Goal: Transaction & Acquisition: Book appointment/travel/reservation

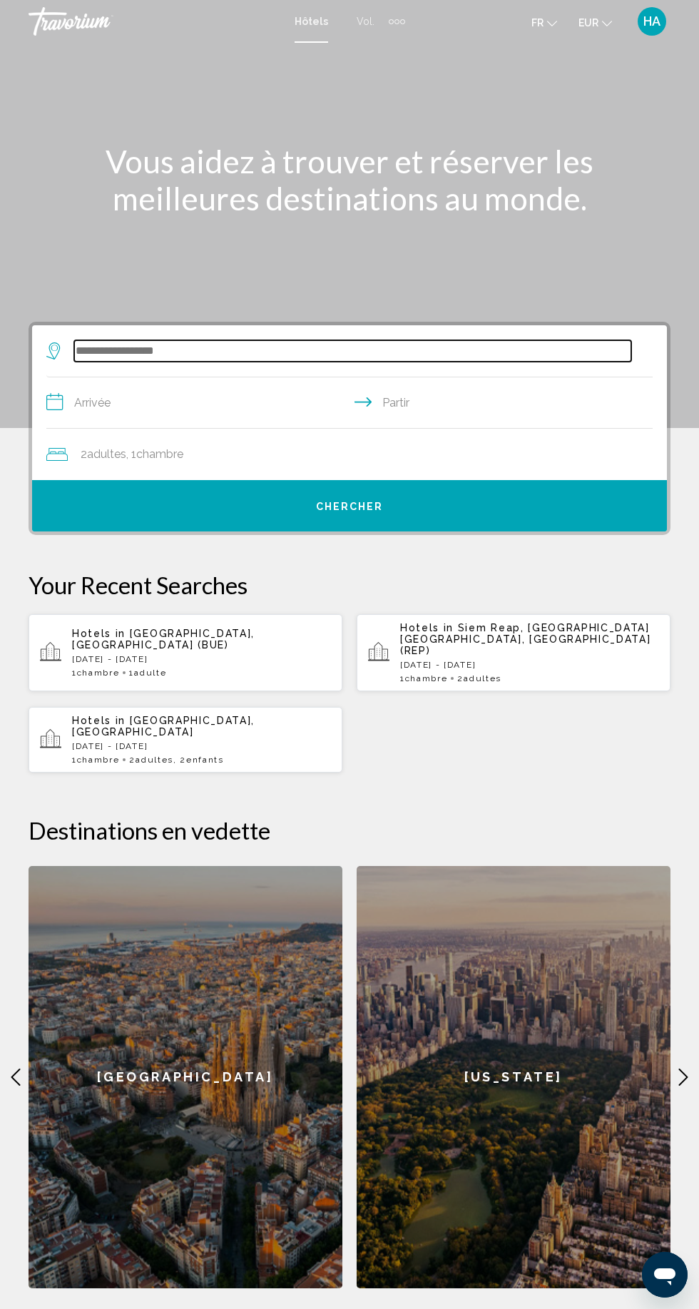
click at [248, 353] on input "Widget de recherche" at bounding box center [352, 350] width 557 height 21
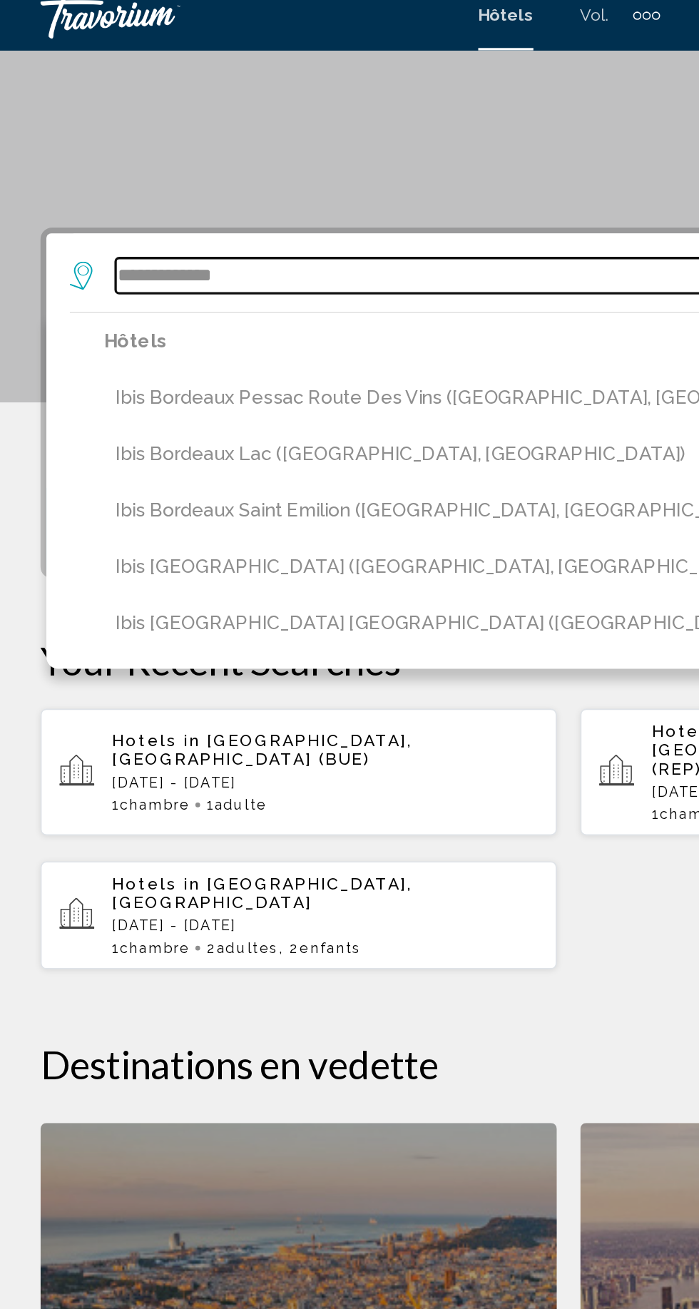
scroll to position [171, 0]
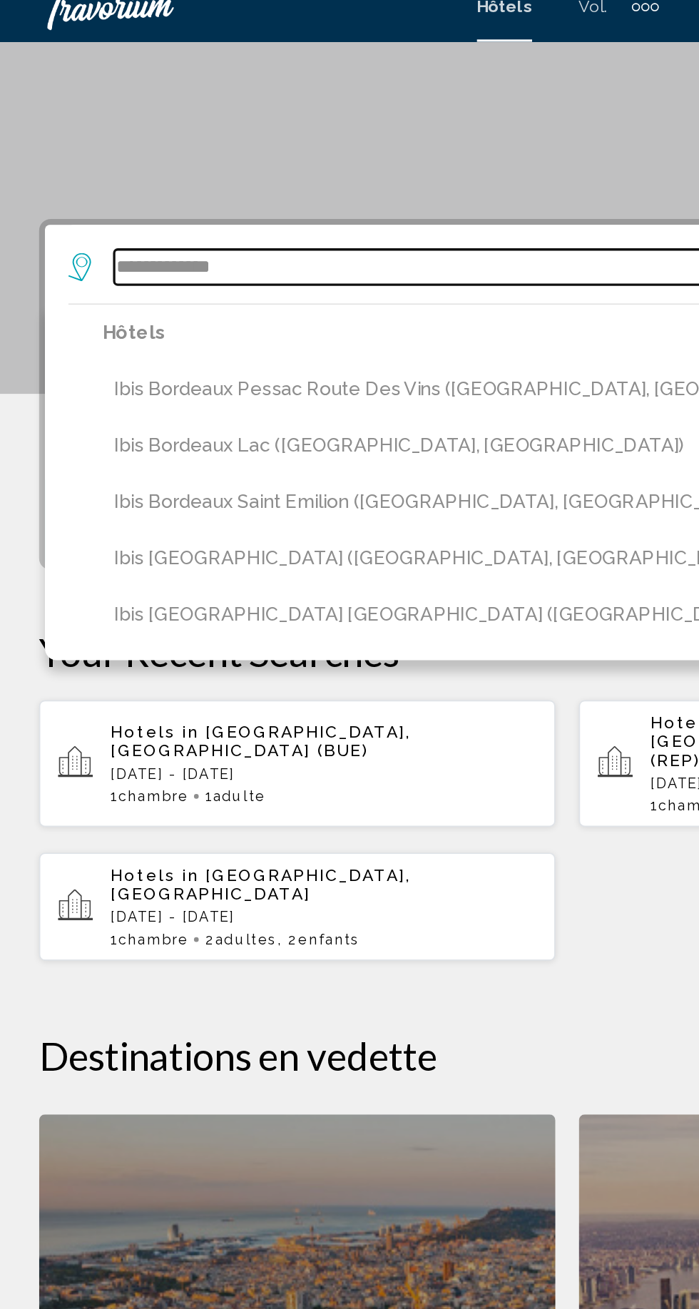
type input "**********"
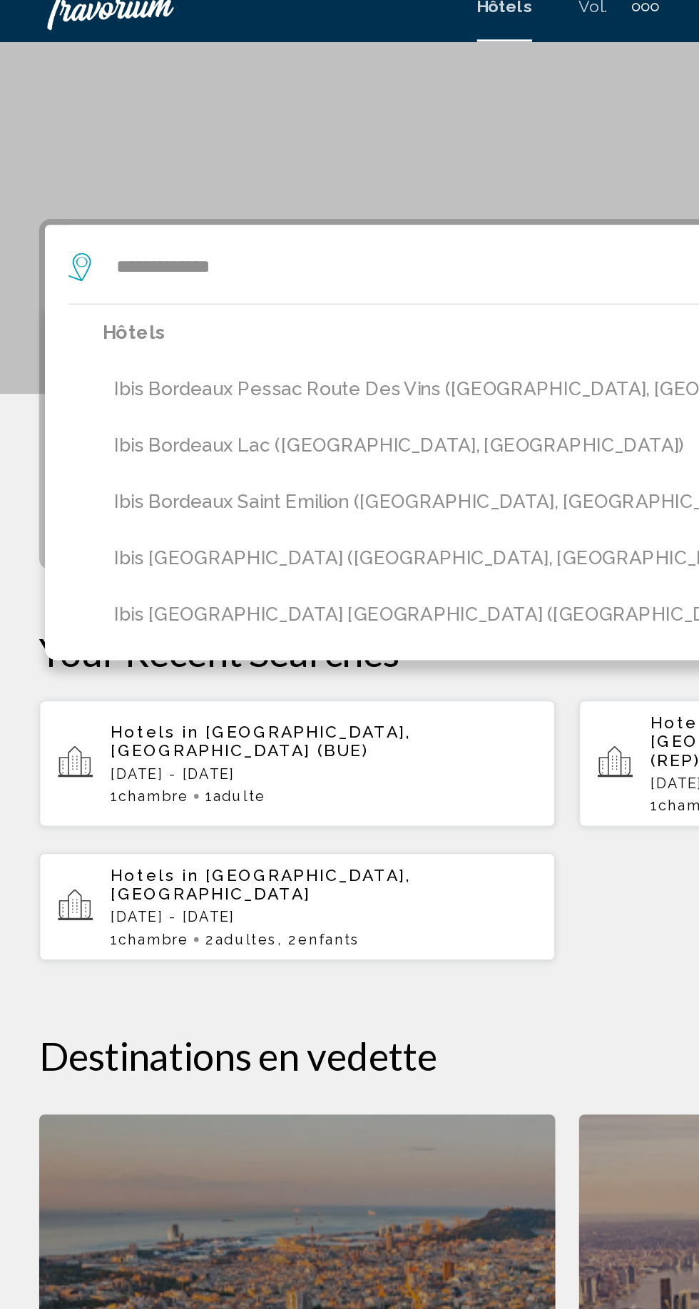
click at [297, 112] on div "Contenu principal" at bounding box center [349, 43] width 699 height 428
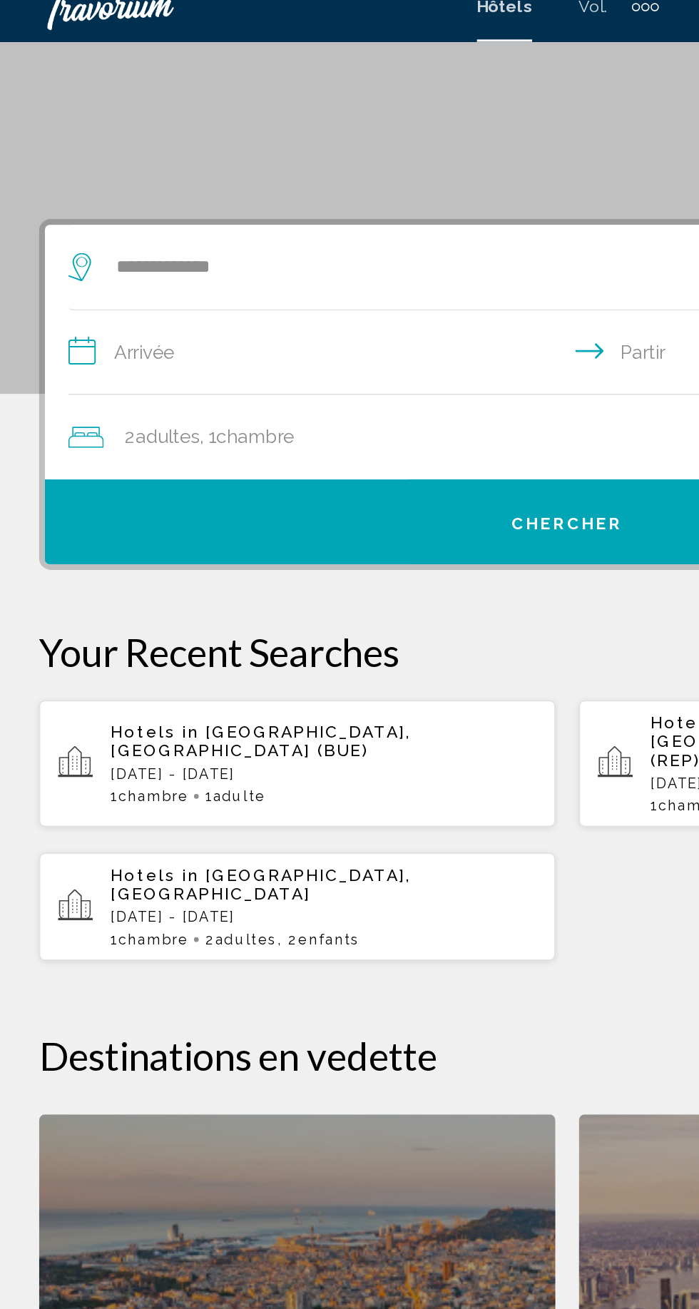
click at [203, 234] on input "**********" at bounding box center [352, 233] width 612 height 55
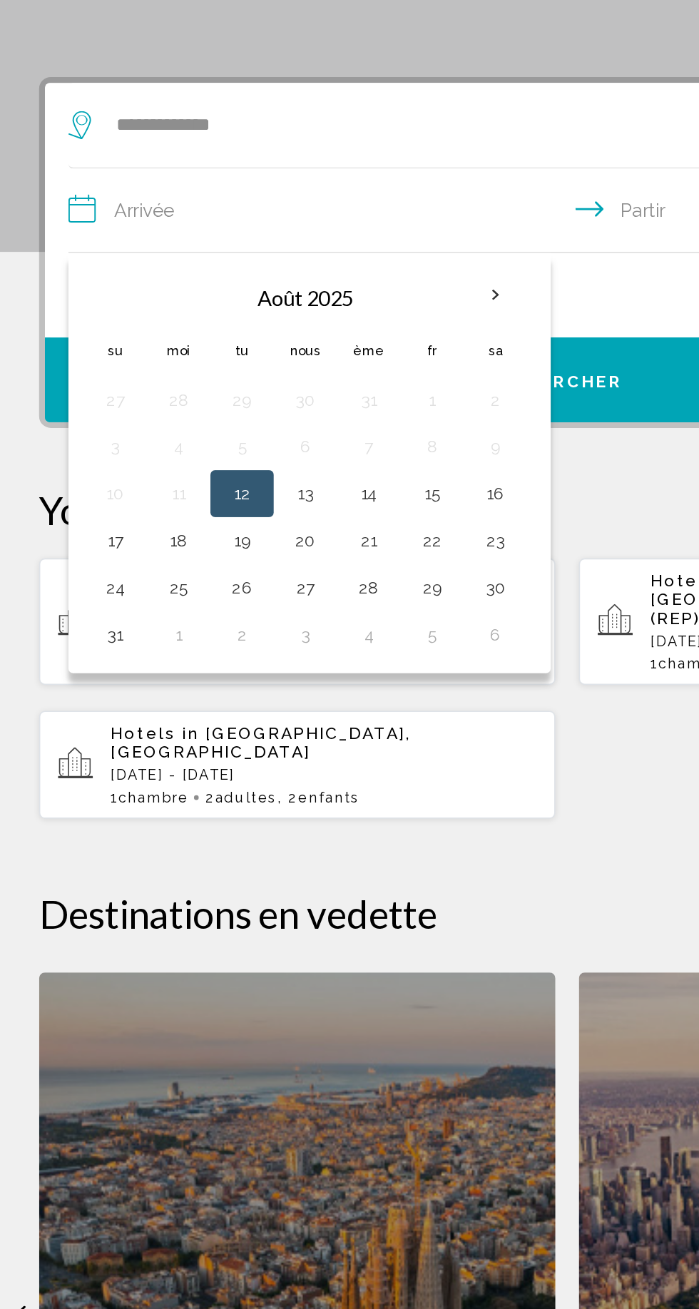
click at [295, 283] on th "Next month" at bounding box center [306, 283] width 39 height 31
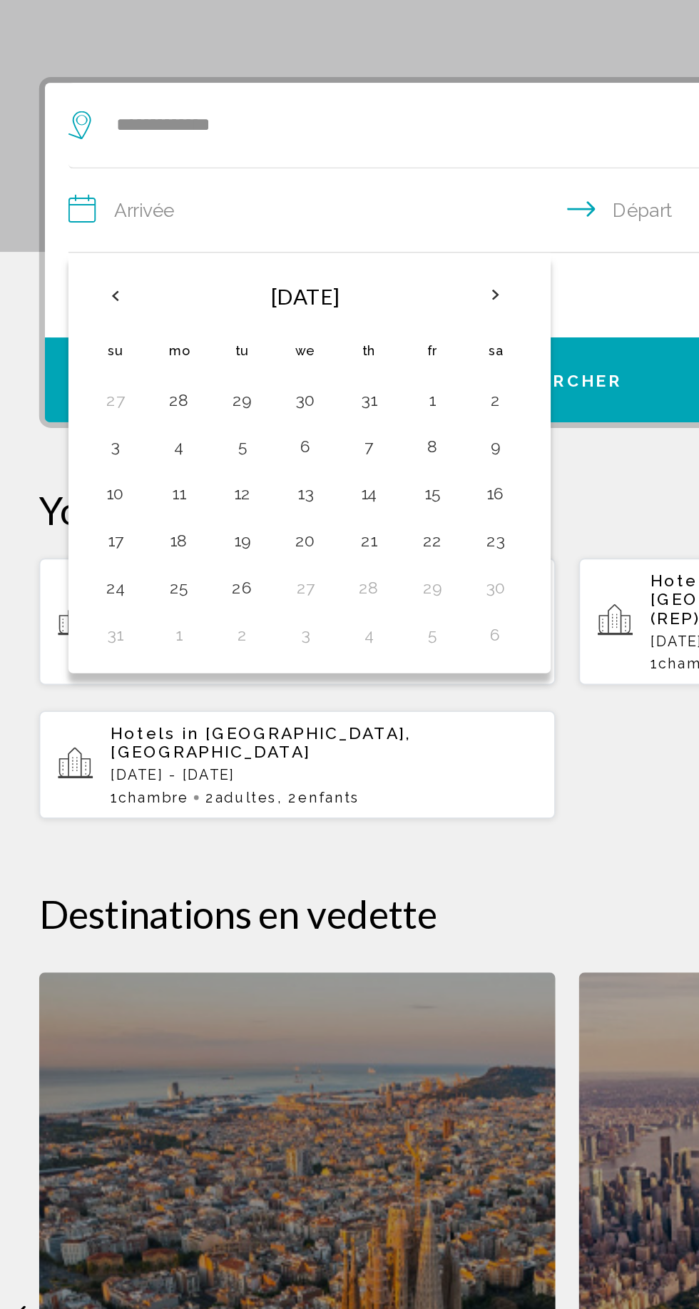
click at [308, 285] on th "Next month" at bounding box center [306, 283] width 39 height 31
click at [51, 293] on div "[DATE] Su Mo Tu We Th Fr Sa 28 29 30 1 2 3 4 5 6 7 8 9 10 11 12 13 14 15 16 17 …" at bounding box center [192, 385] width 293 height 255
click at [72, 286] on th "Previous month" at bounding box center [75, 283] width 39 height 31
click at [264, 427] on button "26" at bounding box center [267, 432] width 23 height 20
click at [74, 457] on button "28" at bounding box center [75, 461] width 23 height 20
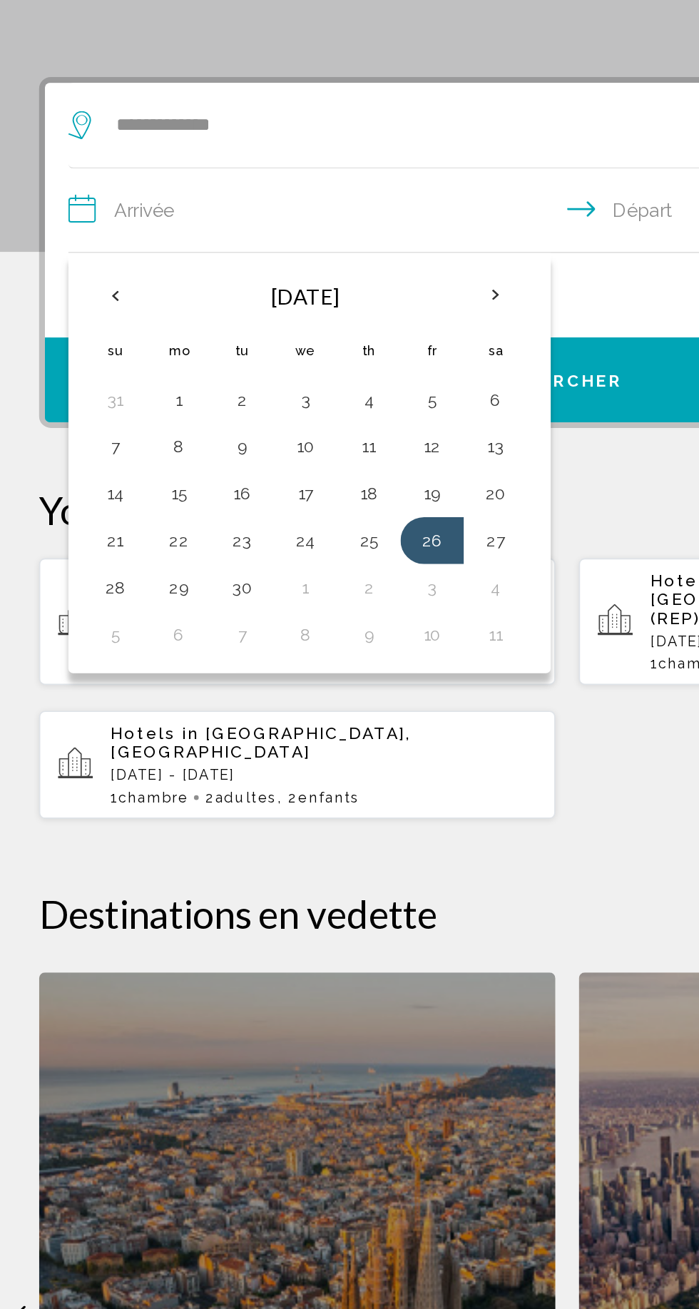
type input "**********"
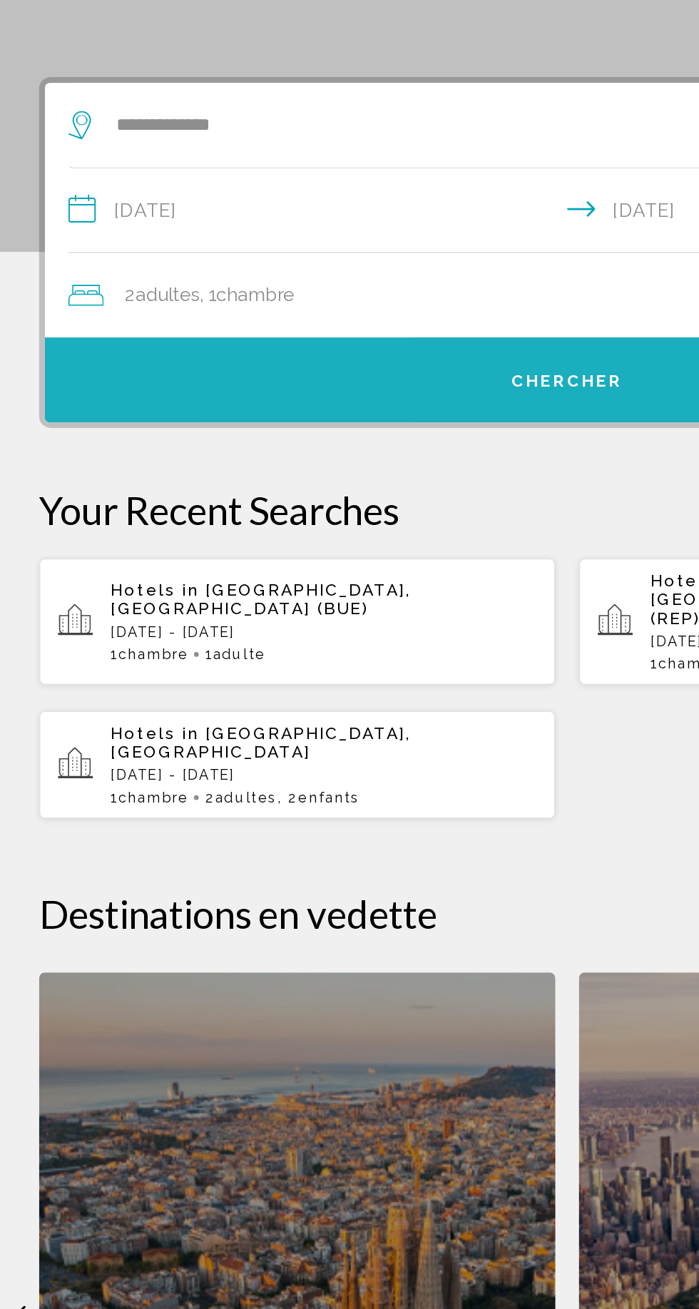
click at [287, 351] on button "Chercher" at bounding box center [349, 334] width 635 height 51
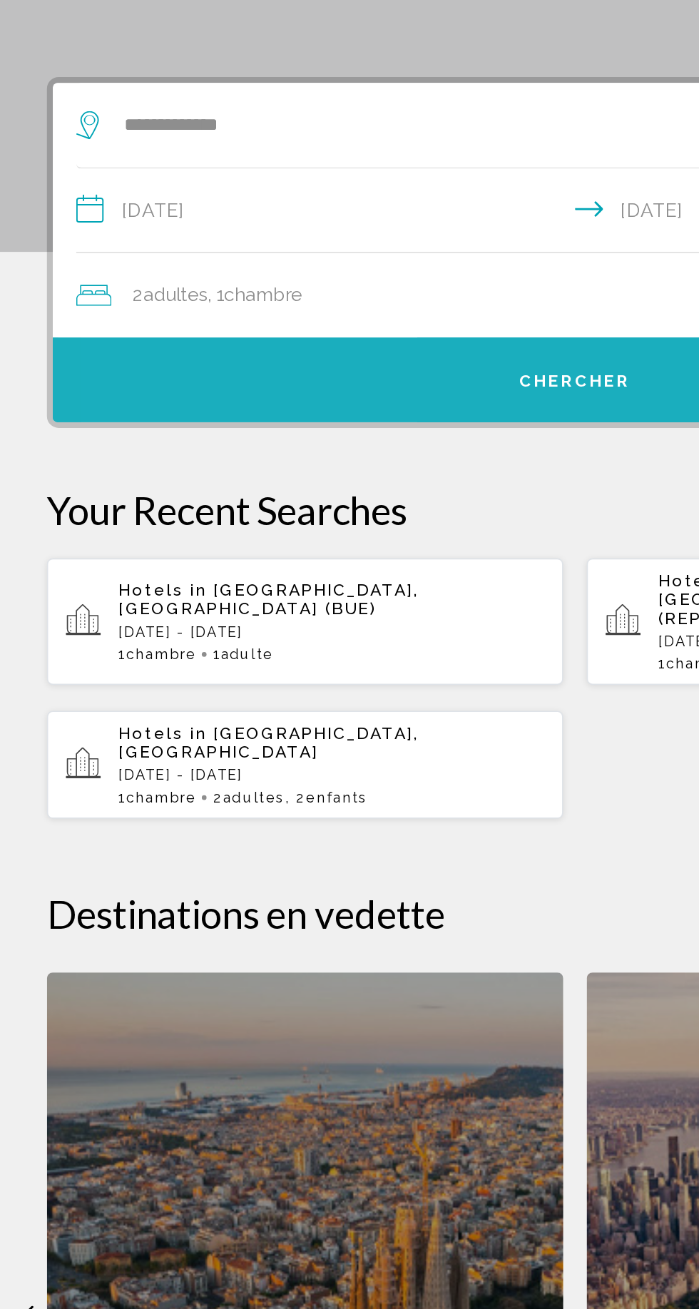
click at [303, 333] on button "Chercher" at bounding box center [349, 334] width 635 height 51
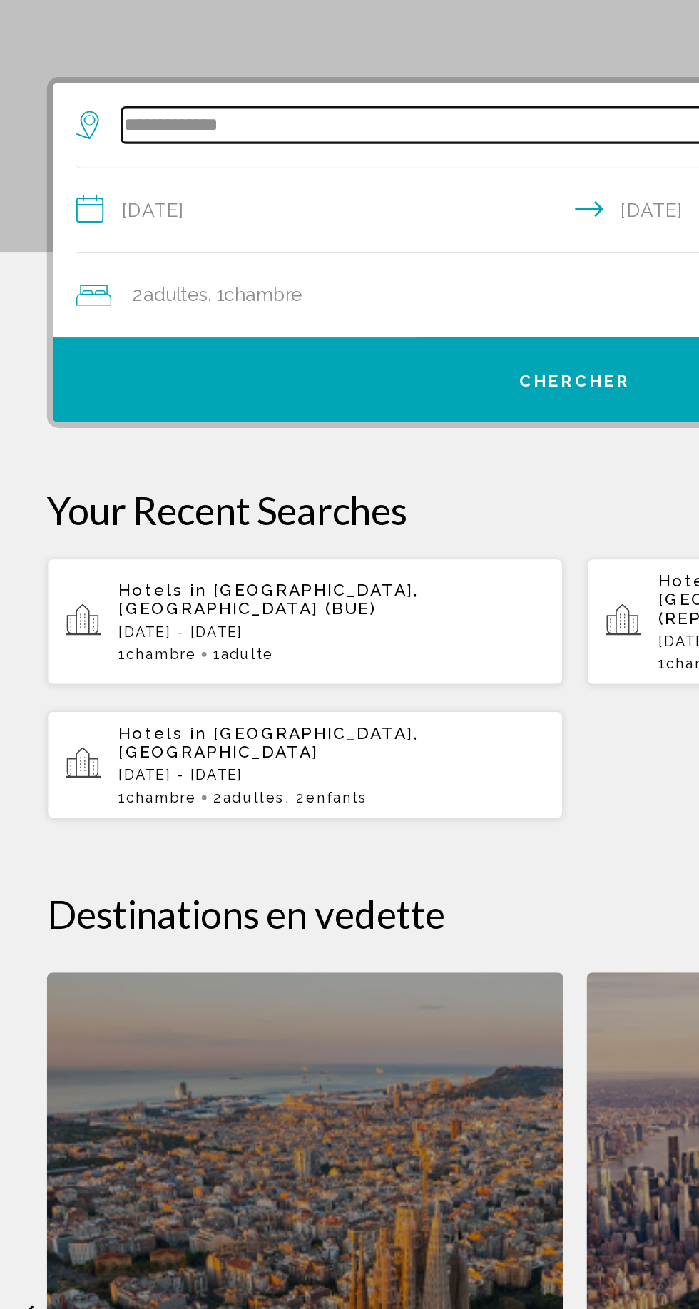
click at [249, 172] on input "**********" at bounding box center [352, 179] width 557 height 21
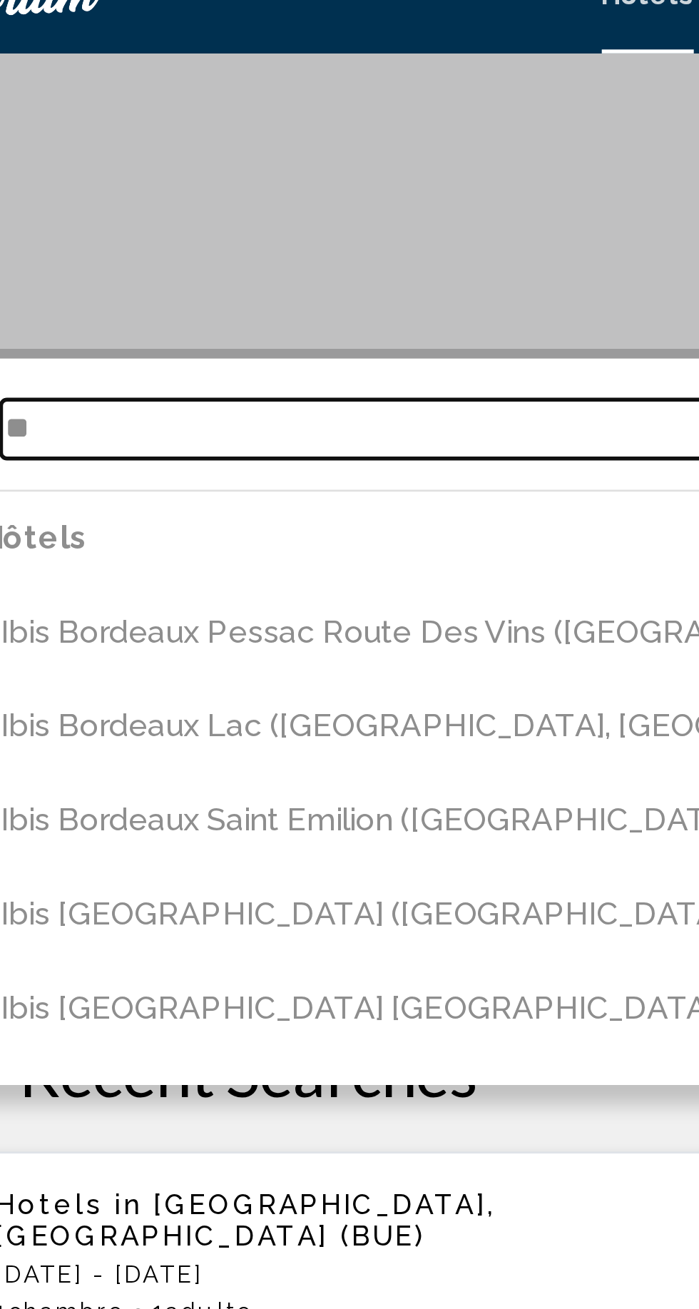
type input "*"
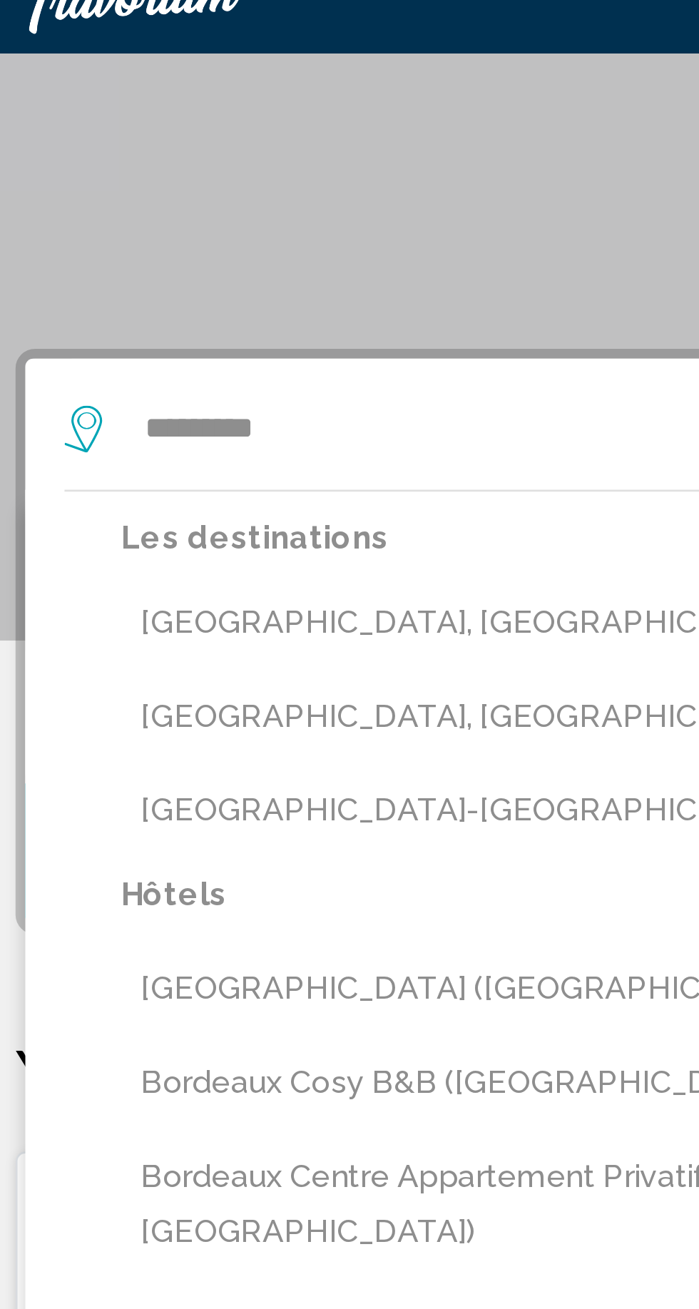
click at [169, 260] on button "[GEOGRAPHIC_DATA], [GEOGRAPHIC_DATA] (BOD)" at bounding box center [360, 250] width 586 height 27
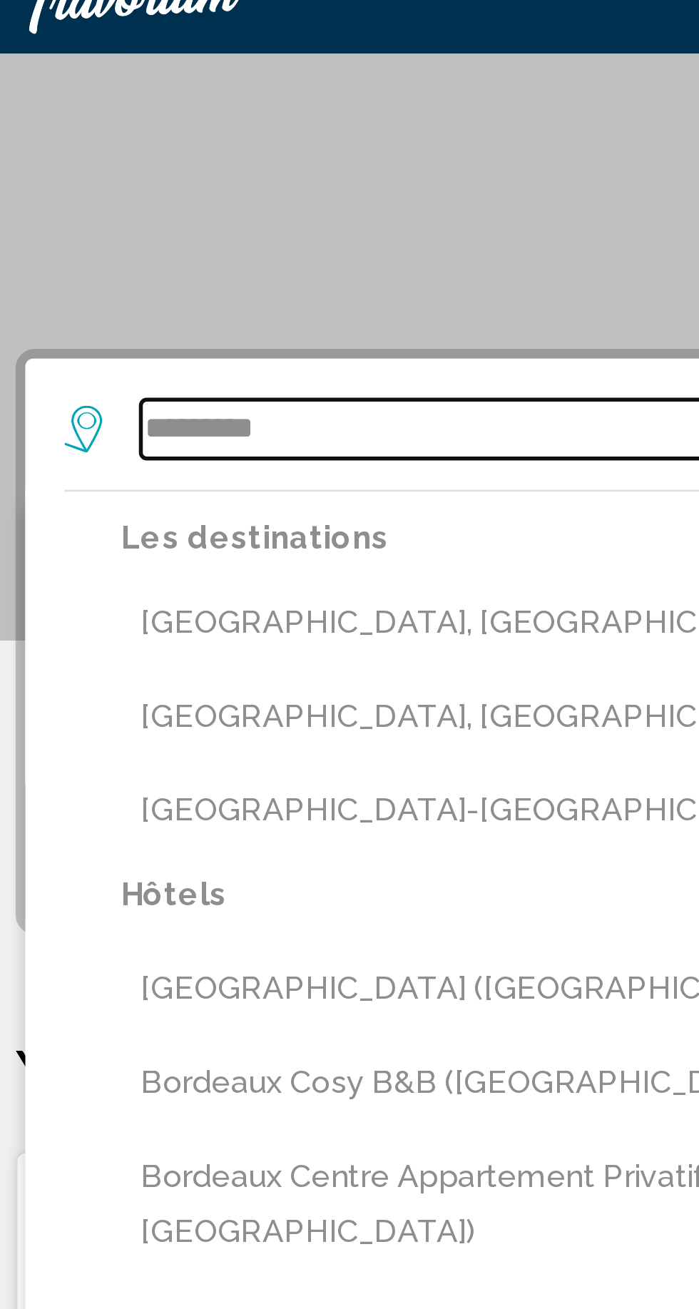
type input "**********"
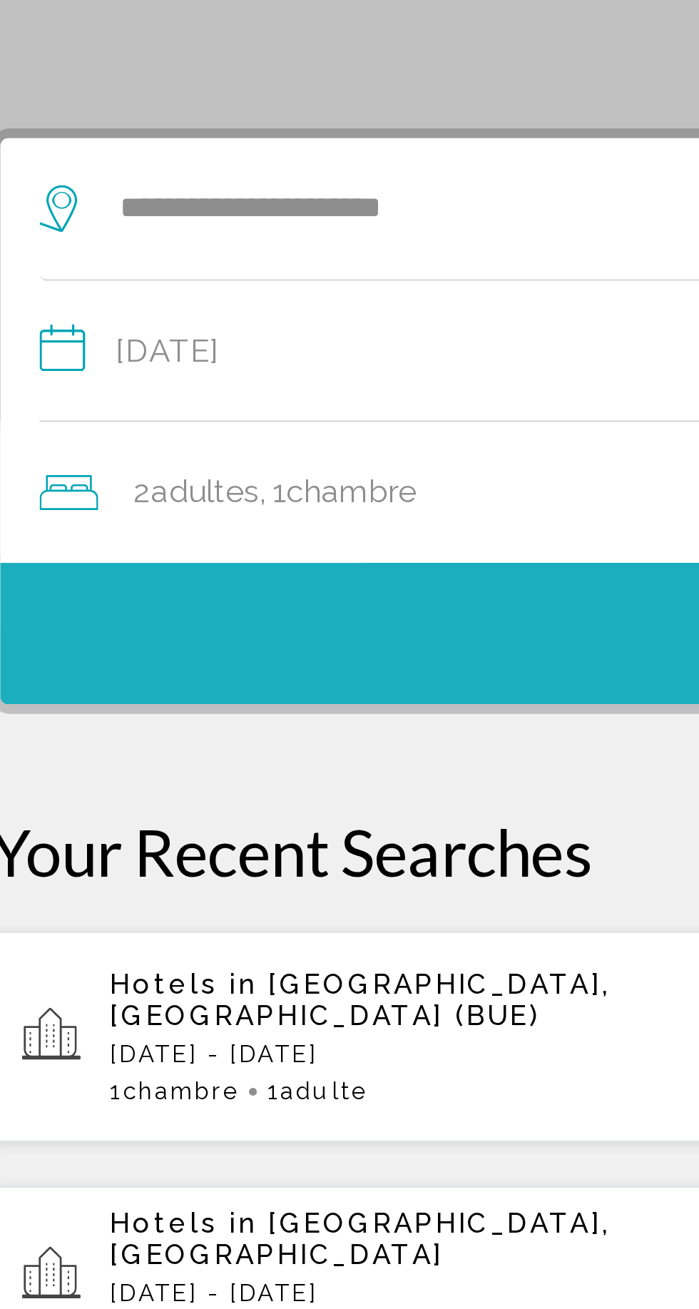
click at [209, 329] on button "Chercher" at bounding box center [349, 334] width 635 height 51
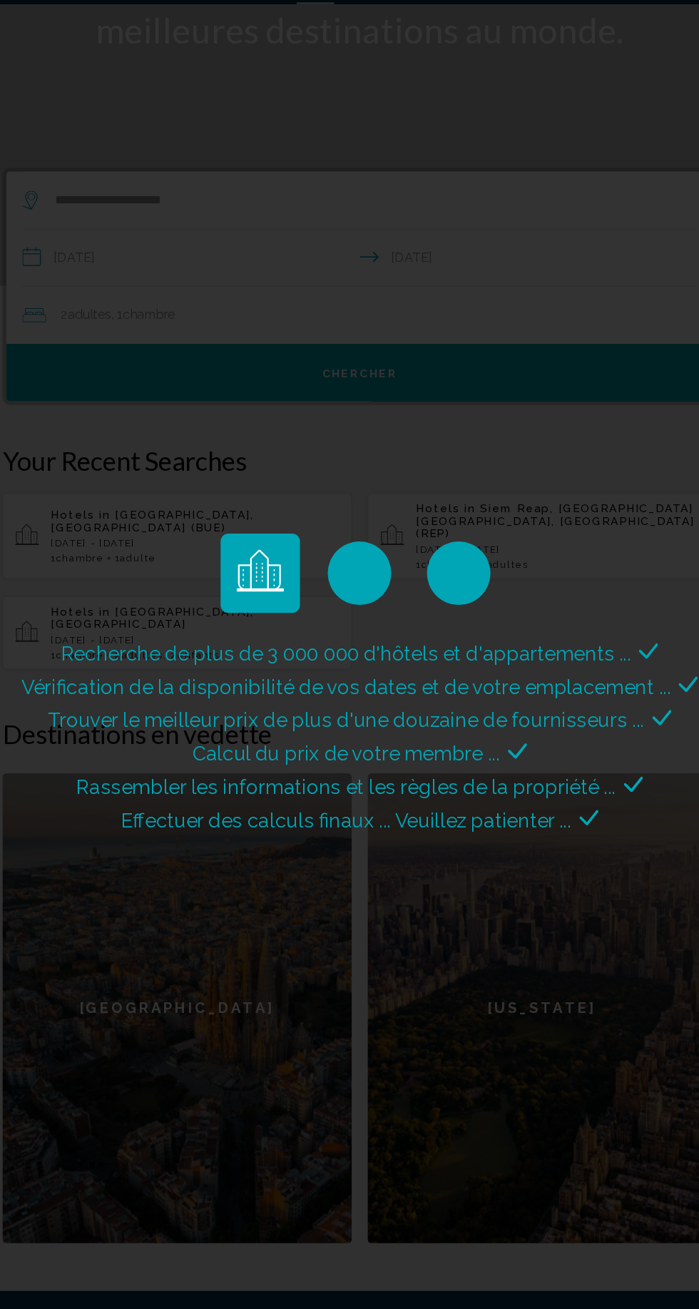
scroll to position [132, 0]
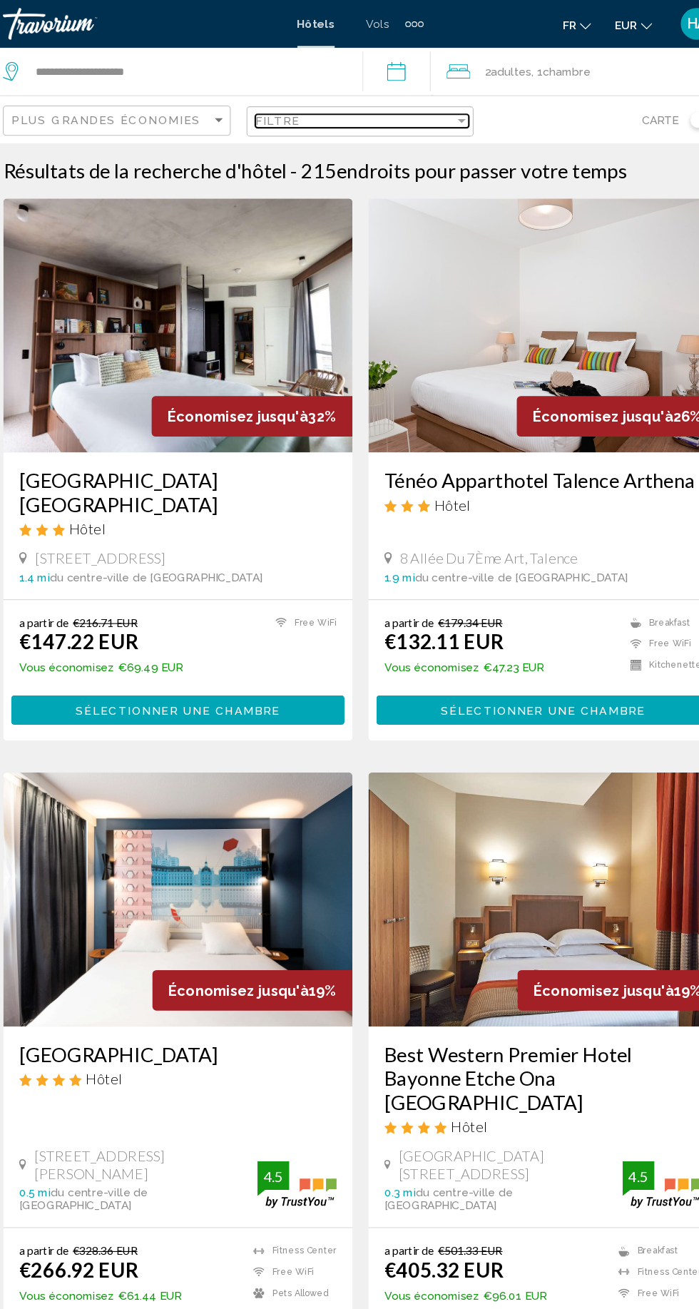
click at [378, 108] on div "Filtre" at bounding box center [345, 108] width 180 height 11
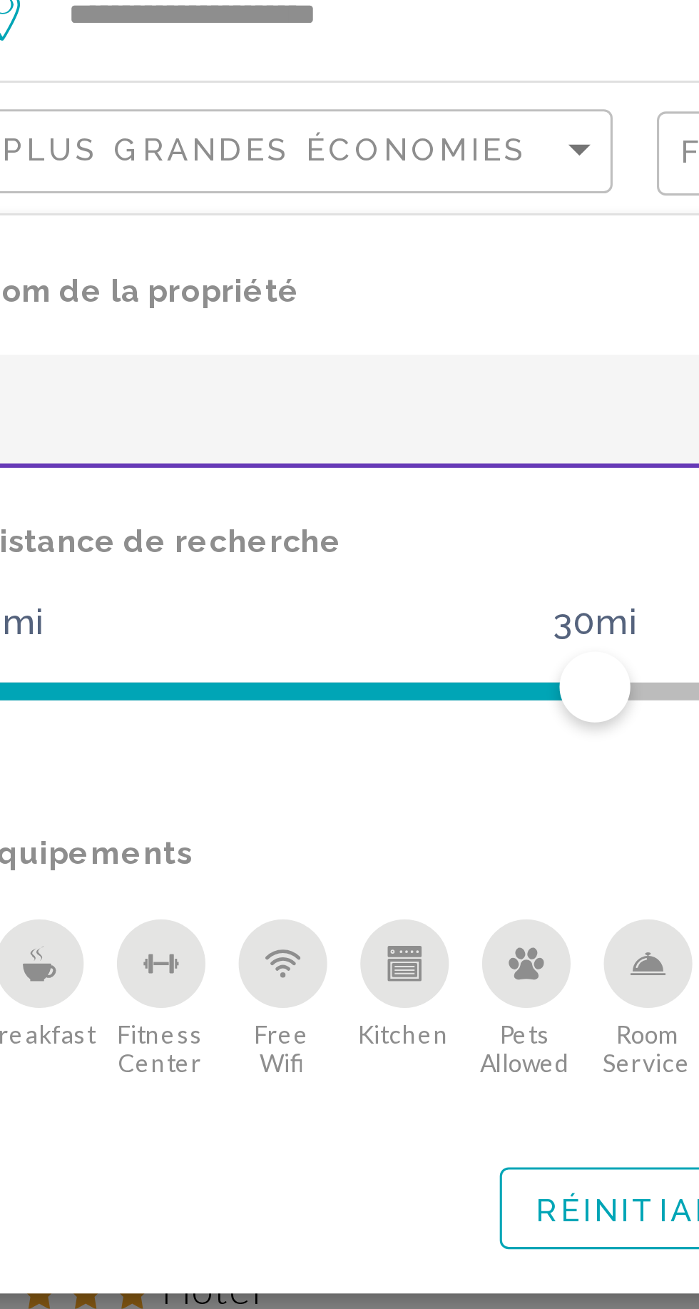
click at [135, 153] on p "Nom de la propriété" at bounding box center [186, 153] width 314 height 20
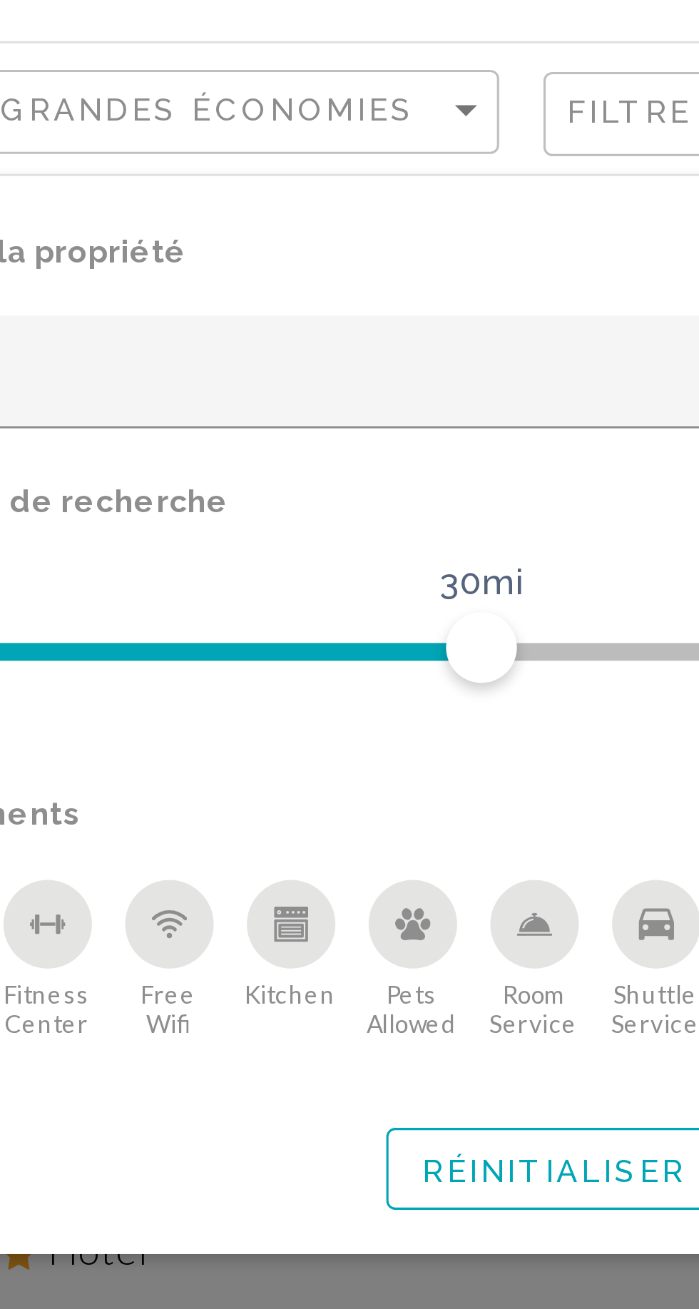
click at [115, 195] on input "Hotel Filters" at bounding box center [185, 197] width 299 height 11
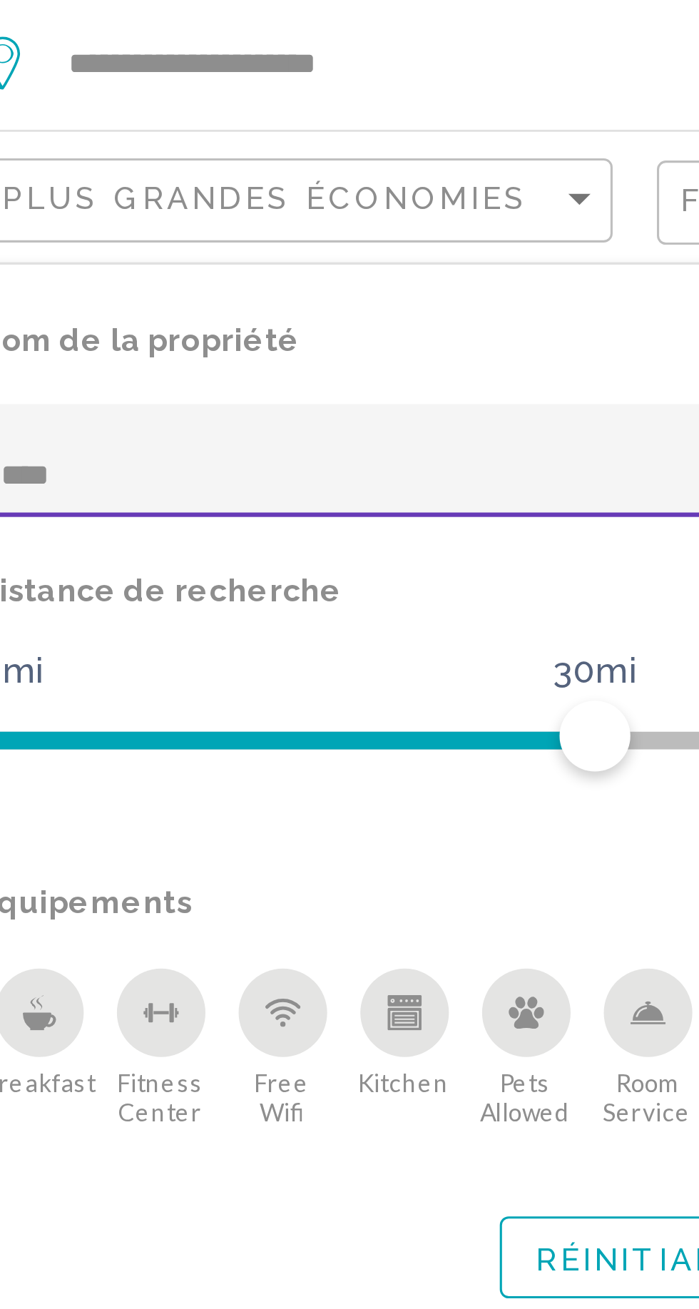
type input "****"
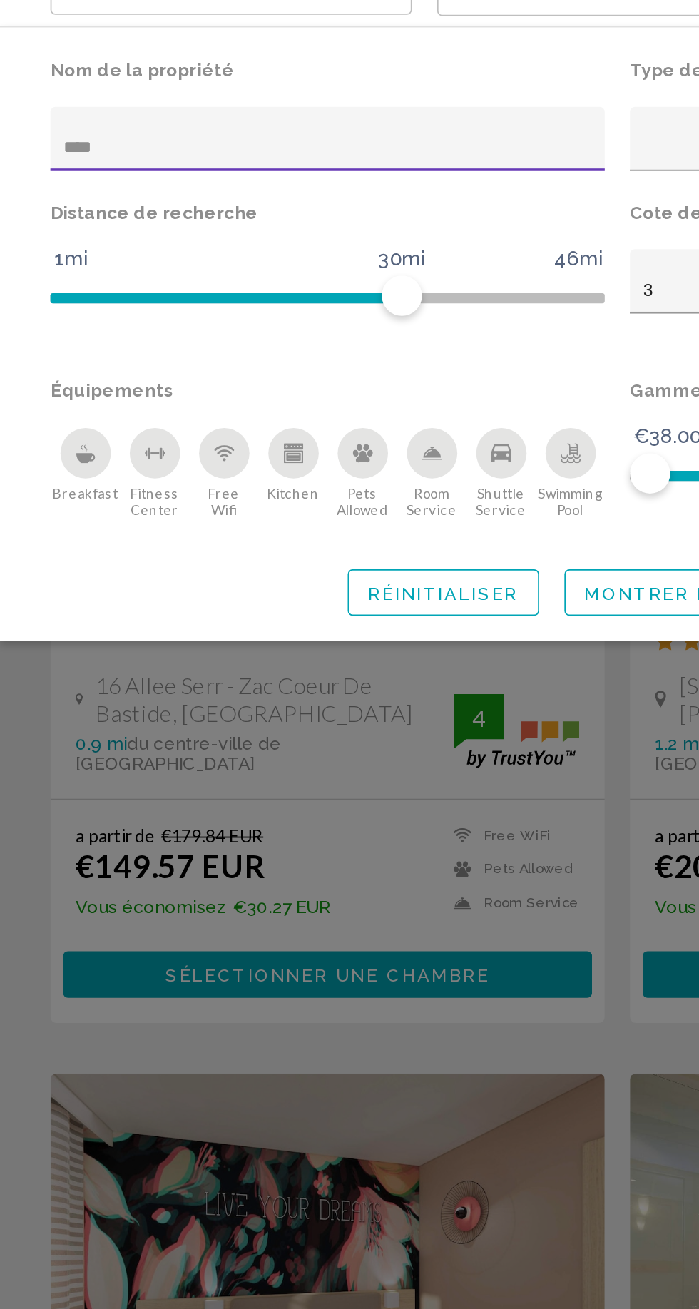
click at [370, 444] on span "Montrer les résultats" at bounding box center [411, 449] width 160 height 11
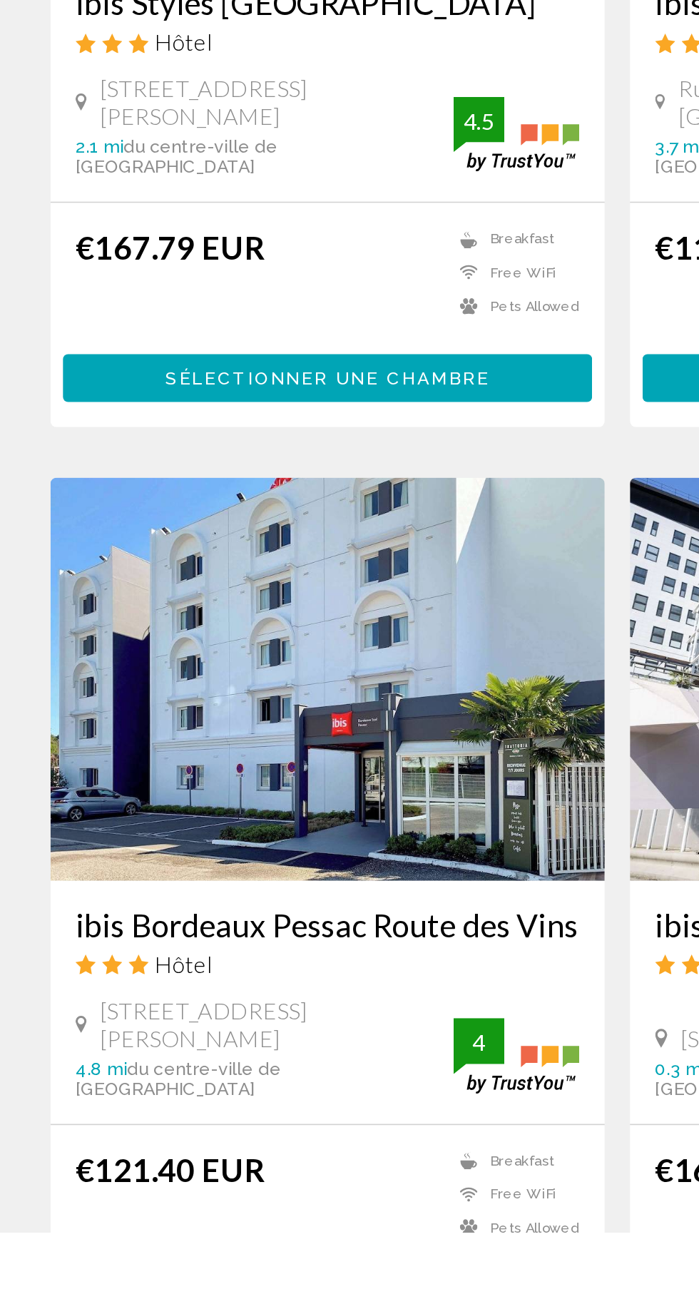
scroll to position [1953, 0]
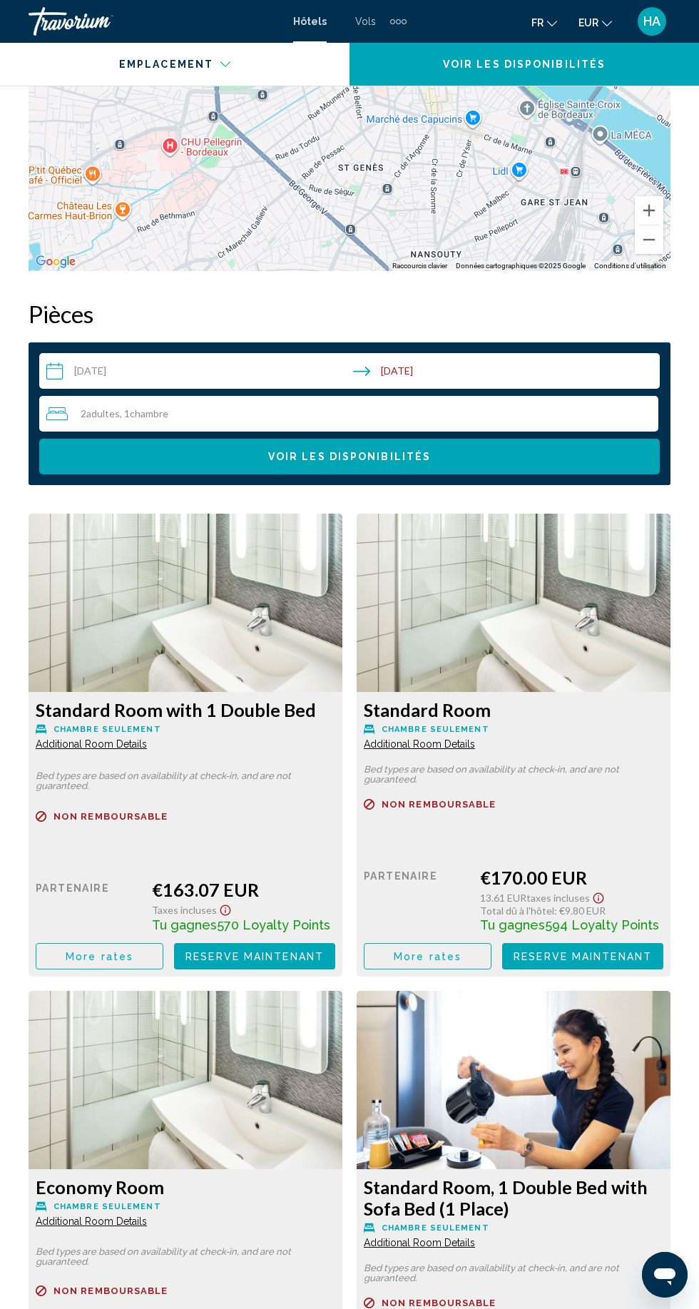
scroll to position [1999, 0]
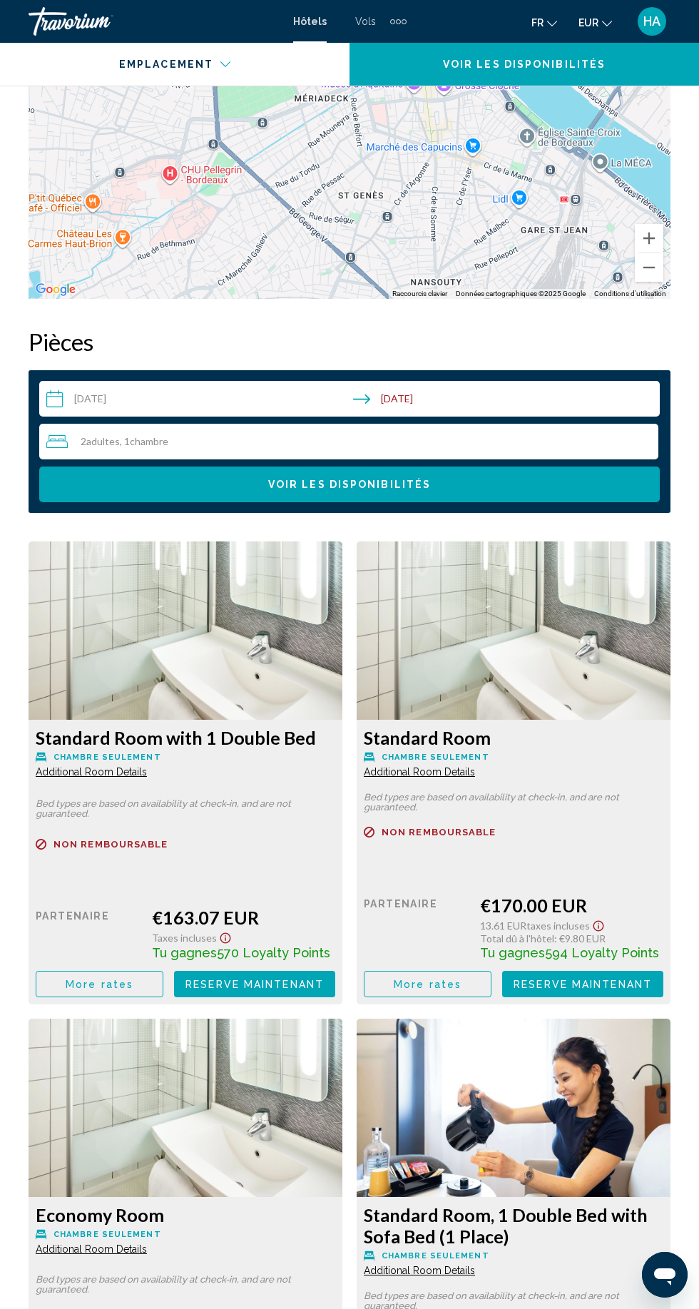
click at [226, 938] on icon "Show Taxes and Fees disclaimer" at bounding box center [225, 938] width 17 height 13
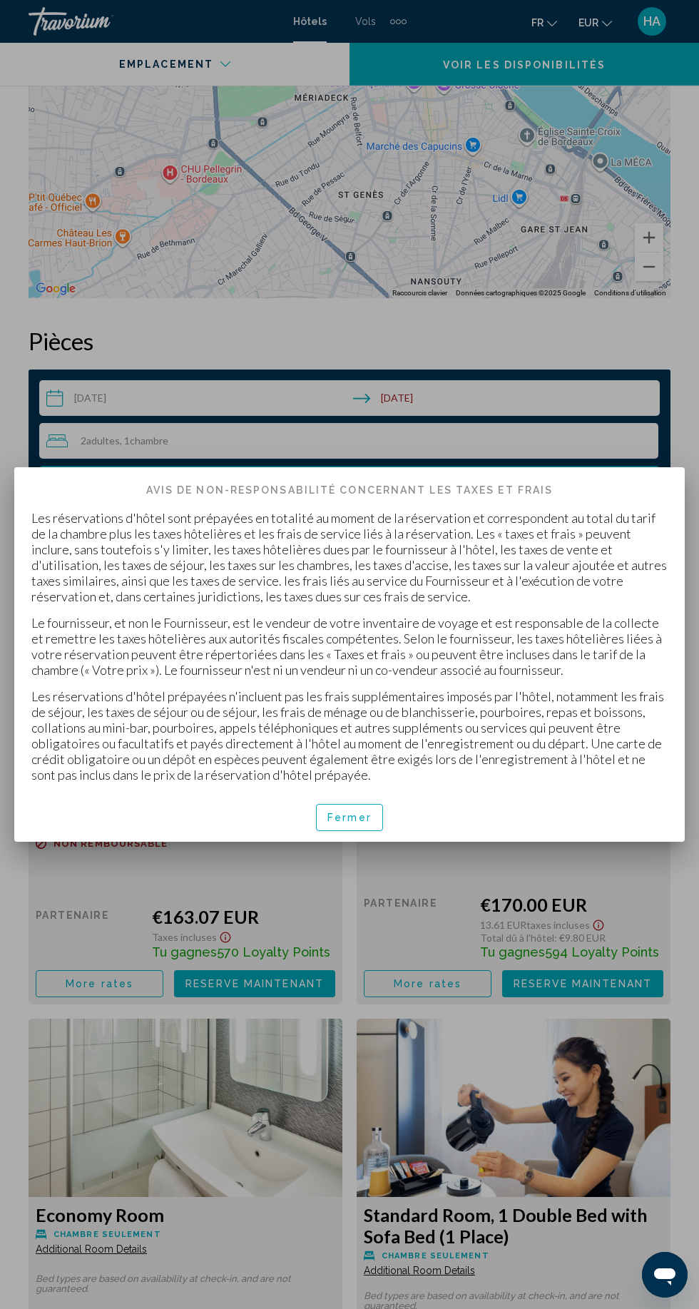
scroll to position [927, 0]
click at [364, 824] on span "Fermer" at bounding box center [350, 818] width 44 height 11
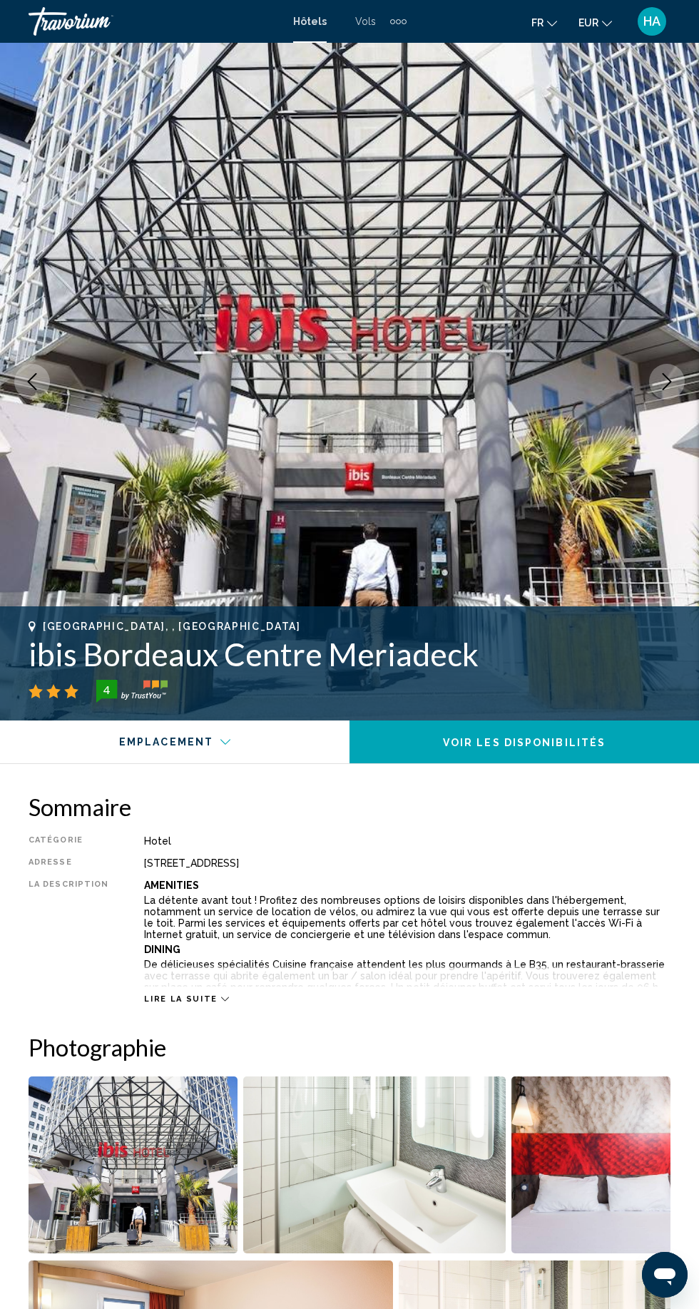
scroll to position [1999, 0]
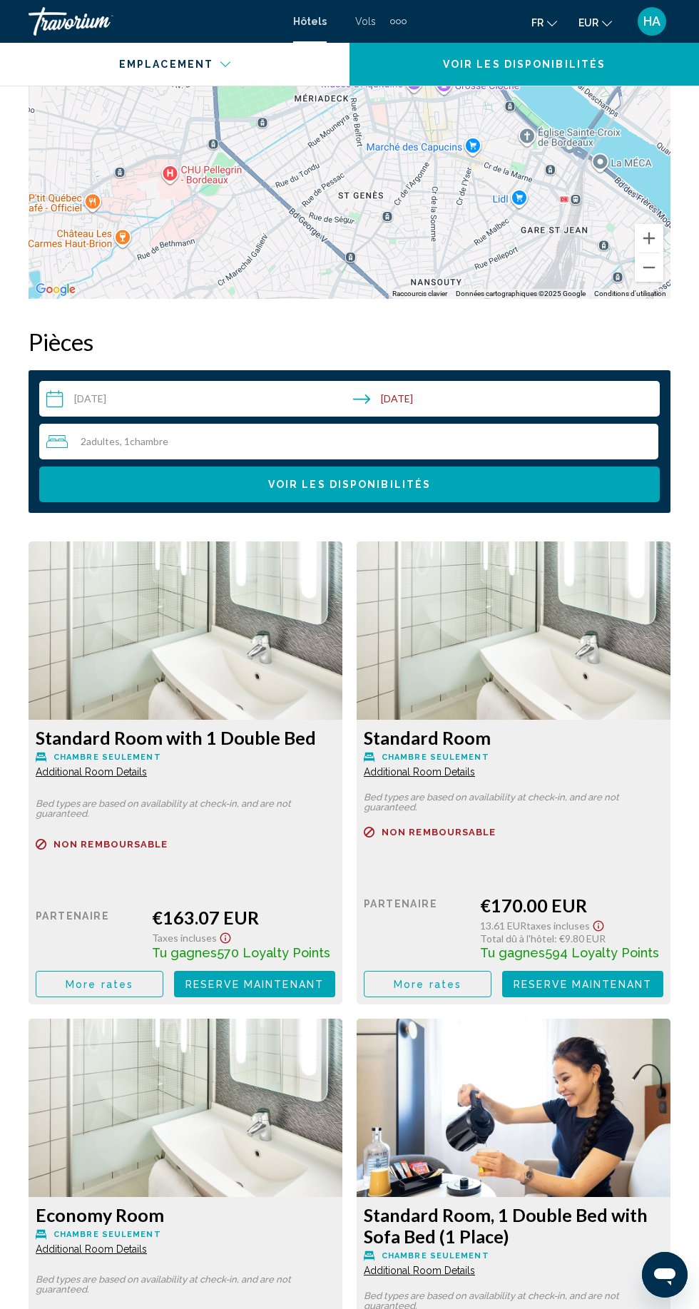
click at [286, 983] on span "Reserve maintenant" at bounding box center [255, 984] width 138 height 11
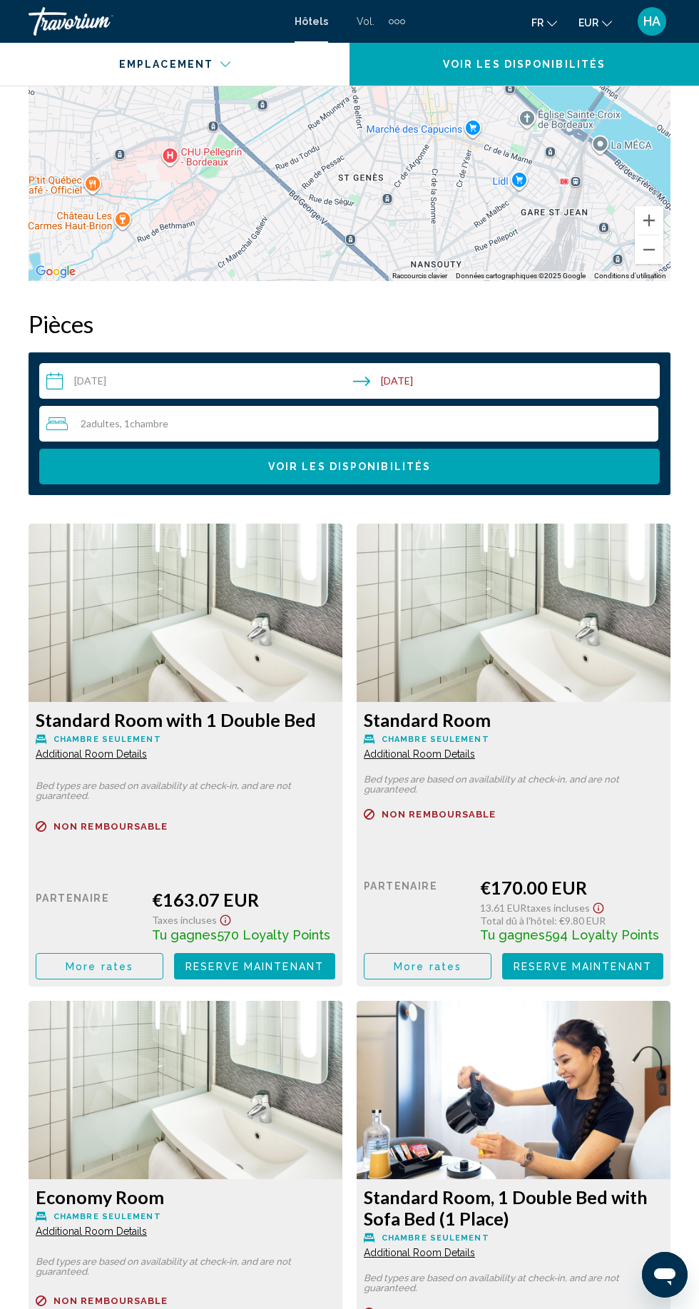
scroll to position [2024, 0]
